Goal: Find contact information: Find contact information

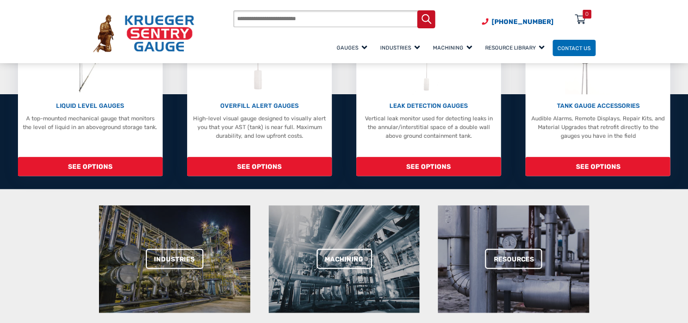
scroll to position [272, 0]
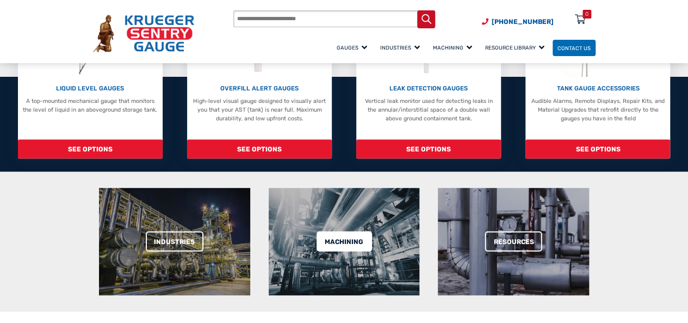
click at [356, 241] on link "Machining" at bounding box center [345, 241] width 56 height 20
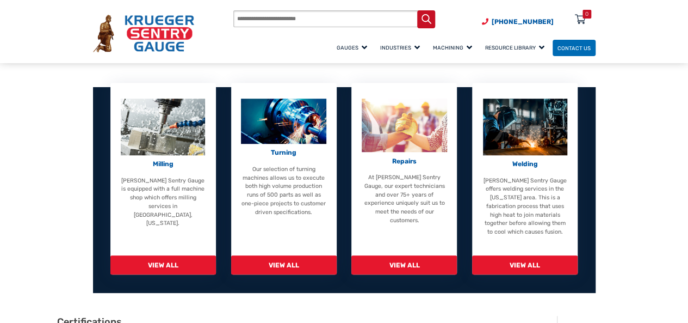
scroll to position [381, 0]
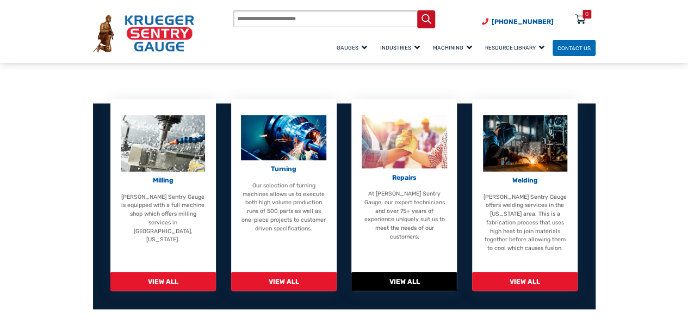
click at [427, 132] on img at bounding box center [404, 141] width 85 height 53
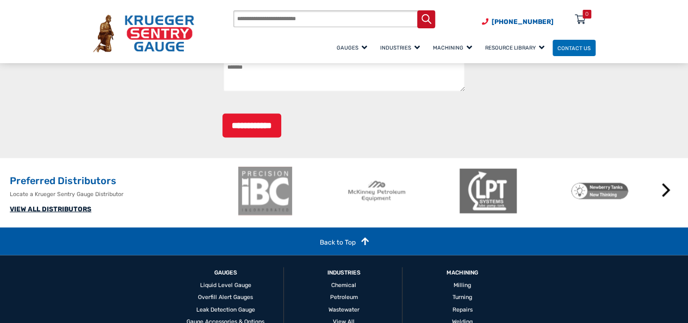
scroll to position [1148, 0]
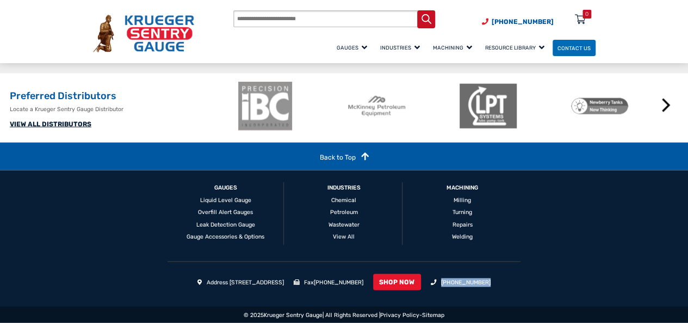
drag, startPoint x: 525, startPoint y: 287, endPoint x: 462, endPoint y: 285, distance: 62.6
click at [462, 285] on ul "Address 1873 Siesta Lane Green Bay, WI 54313 Fax (920) 434-8897 SHOP NOW (920) …" at bounding box center [344, 284] width 503 height 21
copy link "[PHONE_NUMBER]"
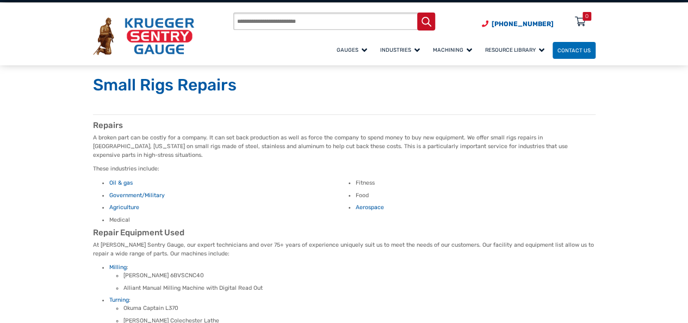
scroll to position [0, 0]
